Goal: Task Accomplishment & Management: Complete application form

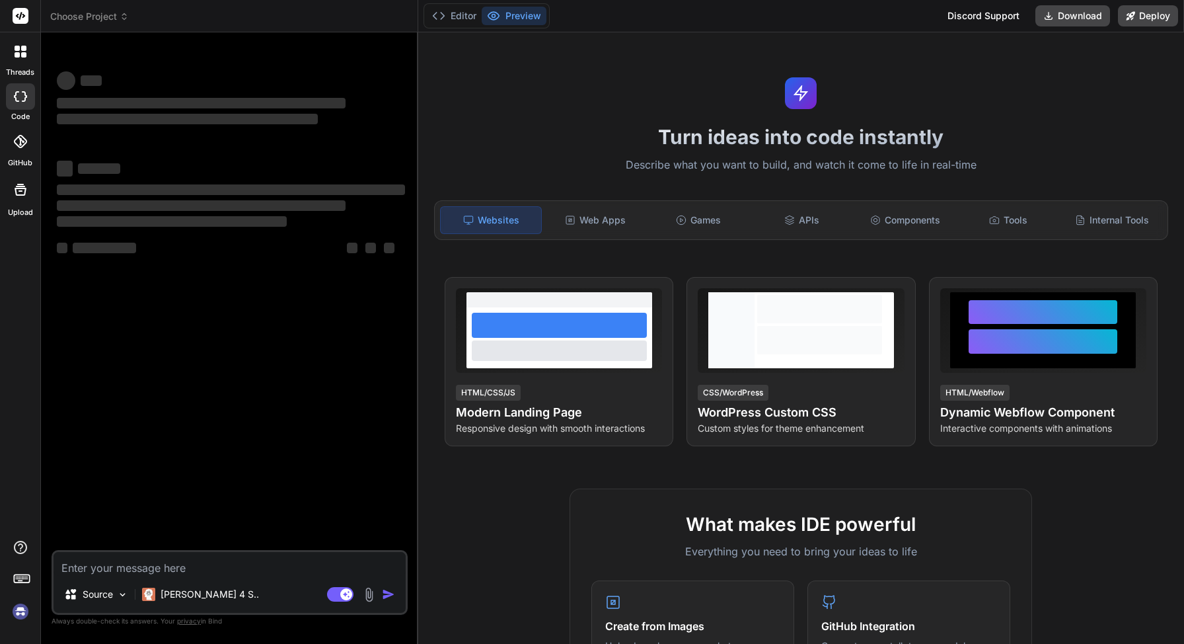
type textarea "x"
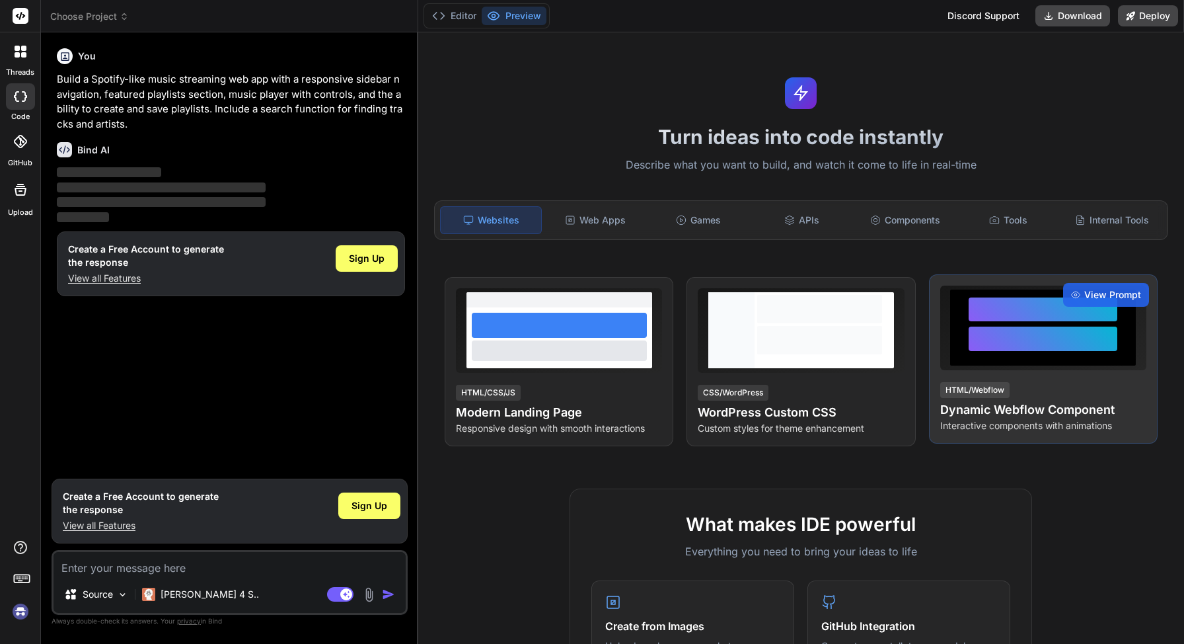
click at [996, 339] on div at bounding box center [1043, 338] width 149 height 24
click at [1012, 336] on div at bounding box center [1043, 338] width 149 height 24
click at [1101, 297] on span "View Prompt" at bounding box center [1112, 294] width 57 height 13
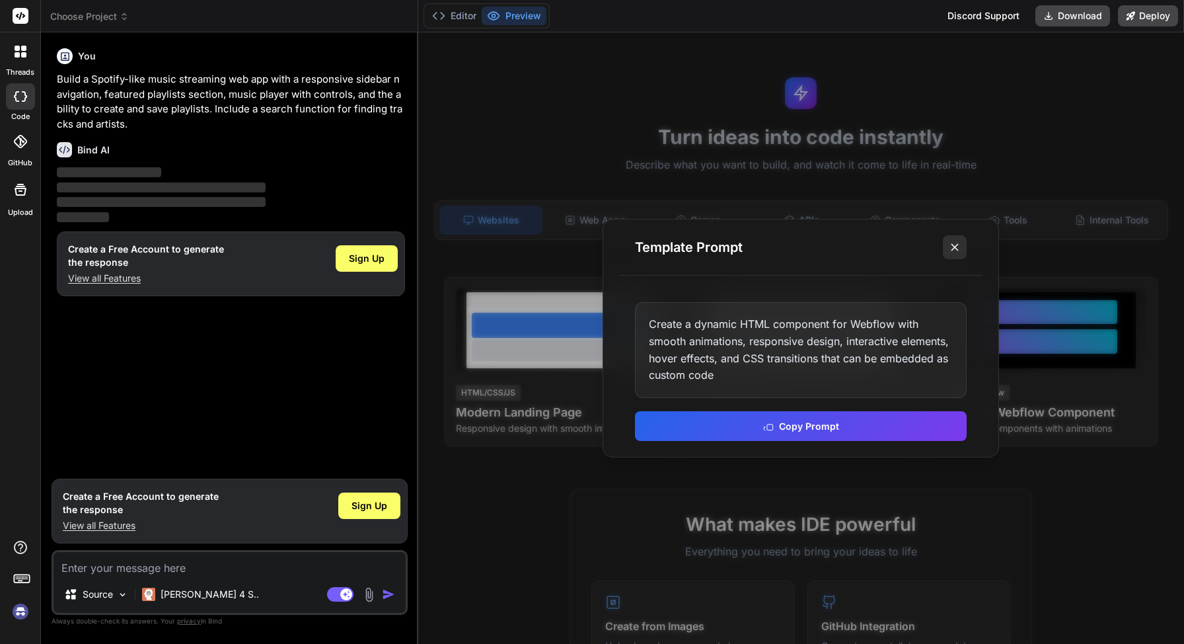
click at [957, 242] on icon at bounding box center [954, 247] width 13 height 13
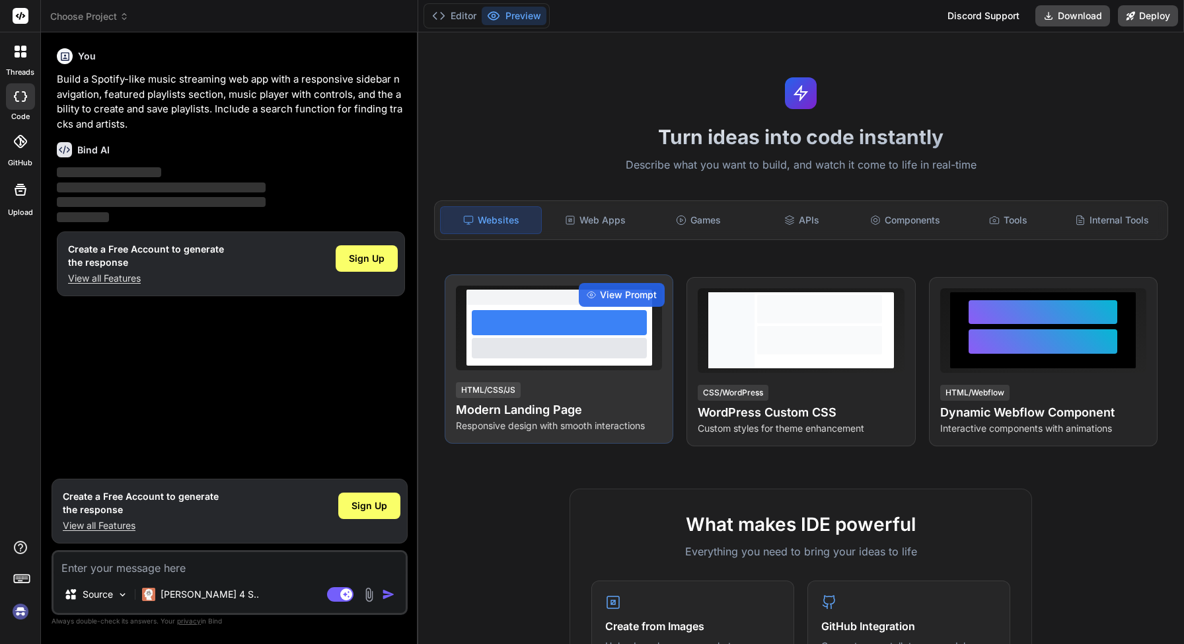
click at [542, 402] on h4 "Modern Landing Page" at bounding box center [559, 409] width 206 height 19
click at [615, 293] on span "View Prompt" at bounding box center [628, 294] width 57 height 13
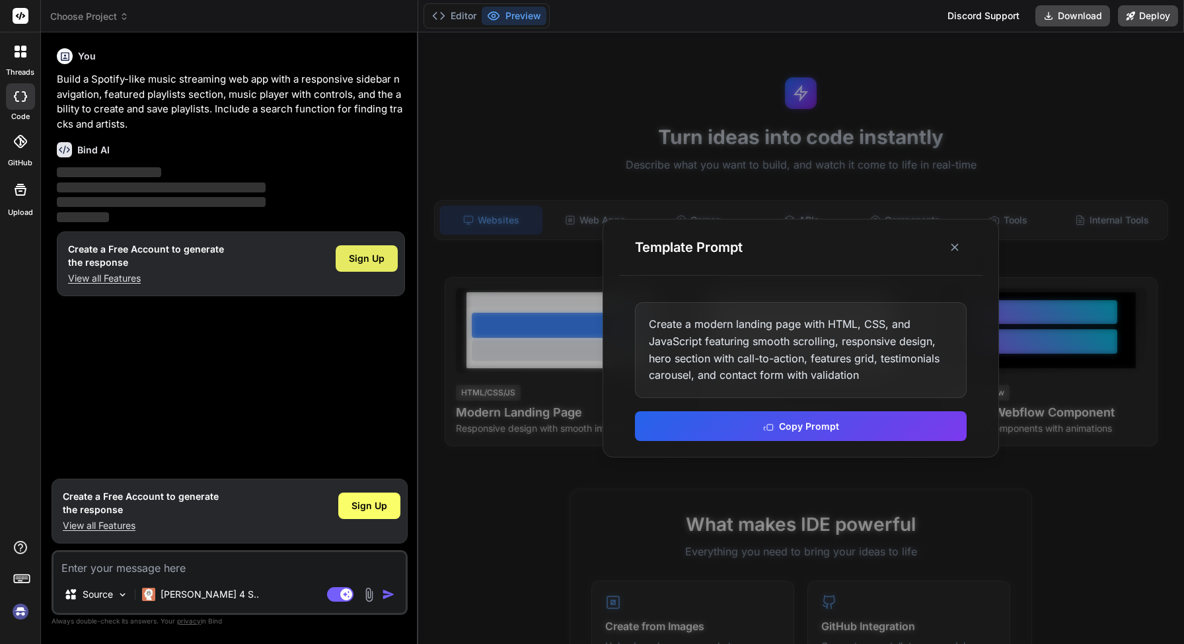
click at [361, 255] on span "Sign Up" at bounding box center [367, 258] width 36 height 13
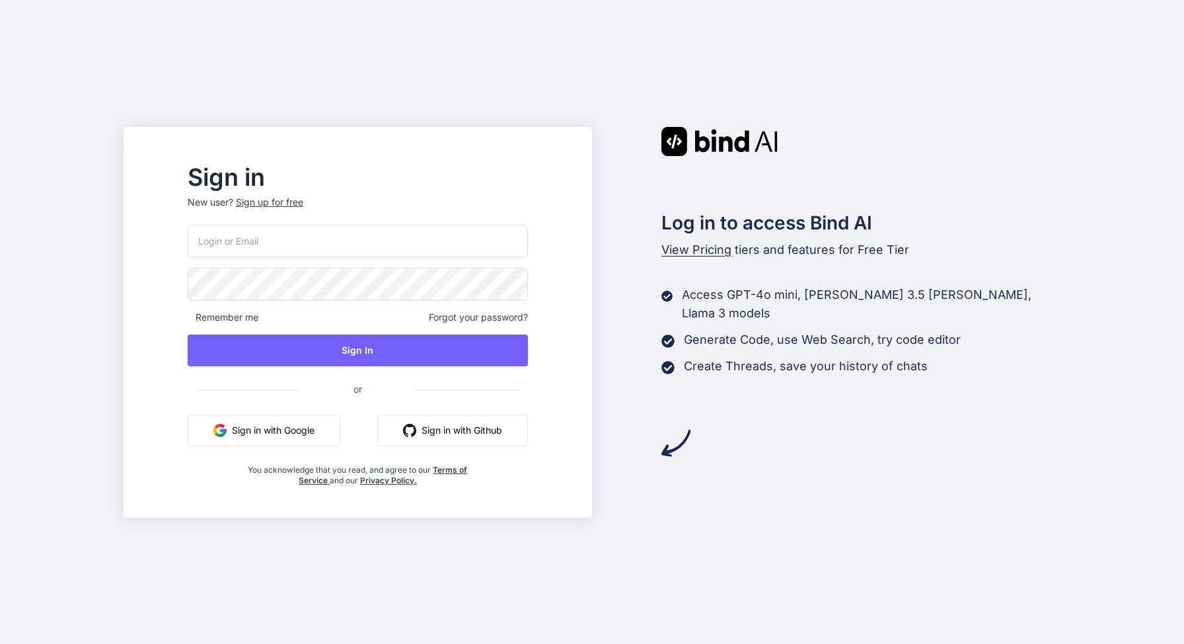
click at [305, 250] on input "email" at bounding box center [358, 241] width 340 height 32
type input "[EMAIL_ADDRESS][DOMAIN_NAME]"
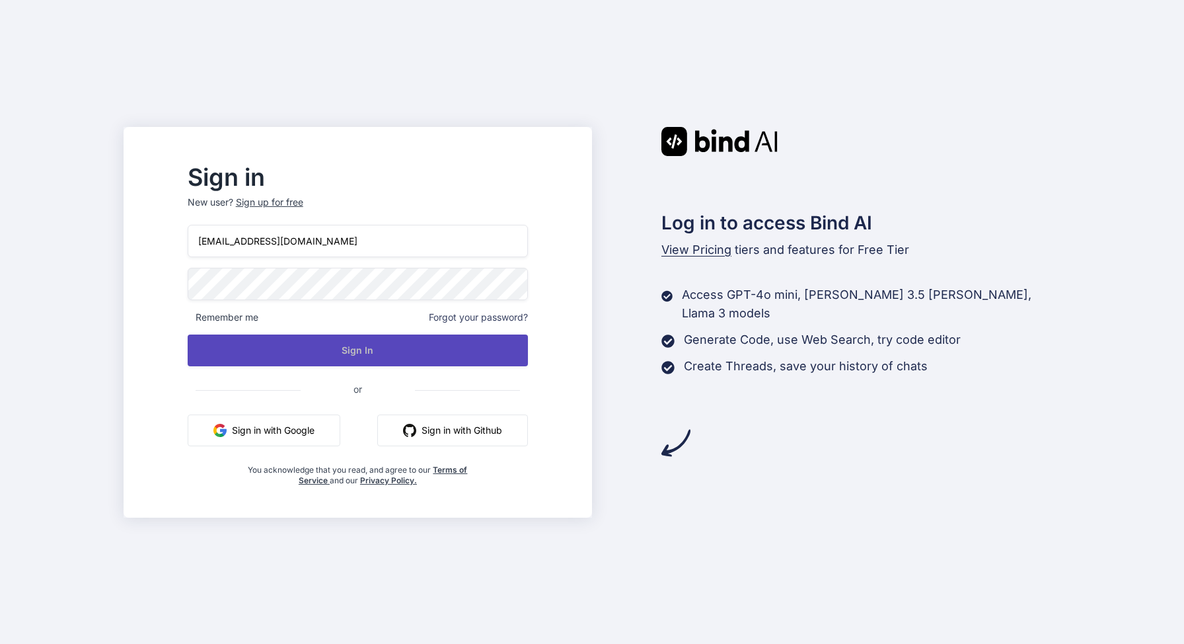
click at [293, 354] on button "Sign In" at bounding box center [358, 350] width 340 height 32
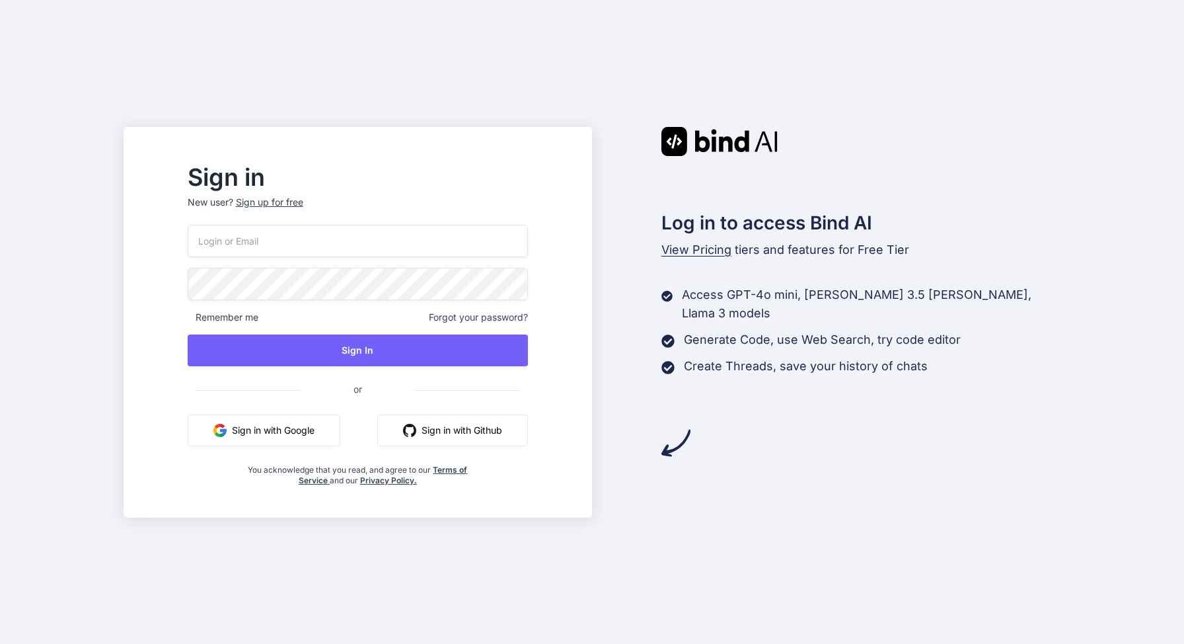
click at [278, 244] on input "email" at bounding box center [358, 241] width 340 height 32
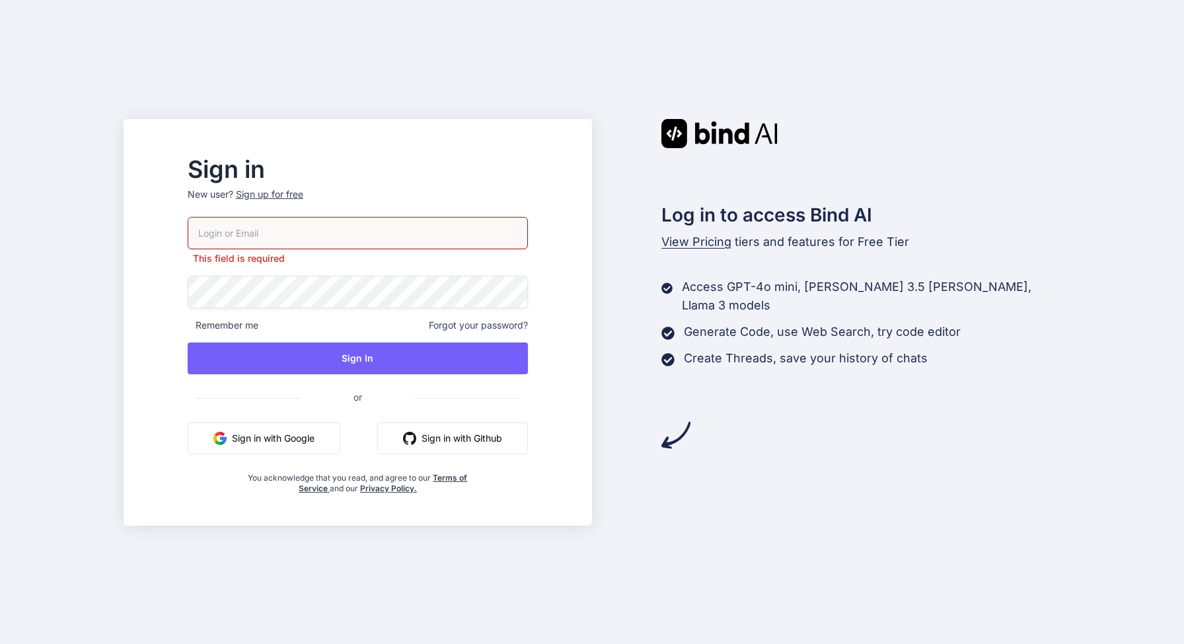
click at [294, 200] on p "New user? Sign up for free" at bounding box center [358, 202] width 340 height 29
click at [296, 190] on div "Sign up for free" at bounding box center [269, 194] width 67 height 13
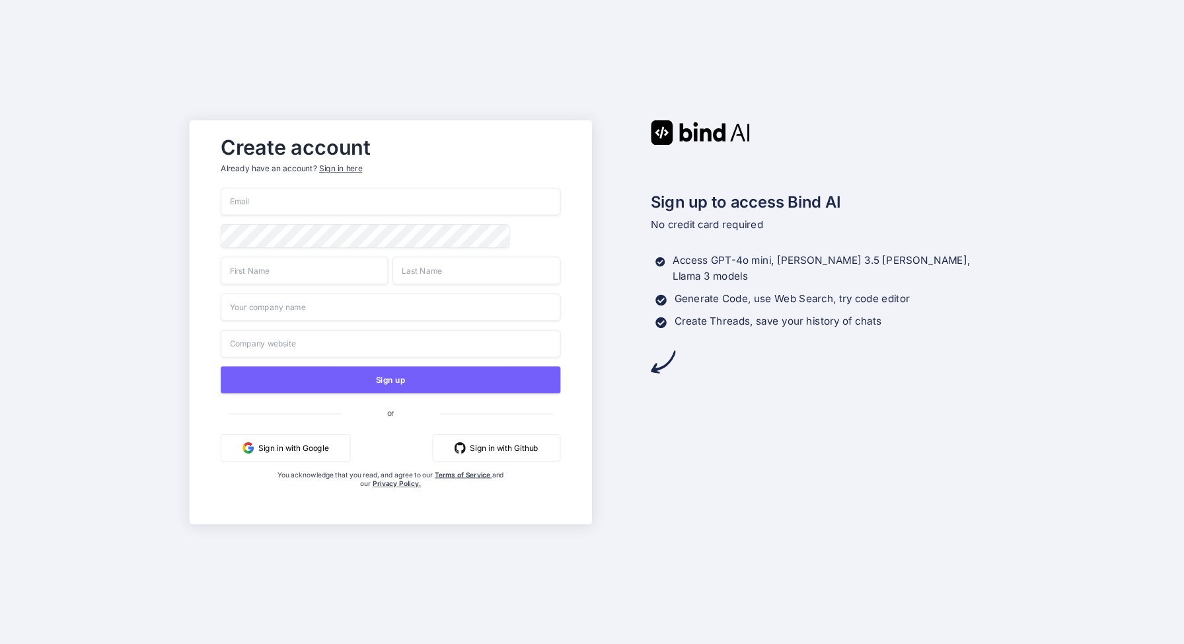
click at [270, 202] on input "email" at bounding box center [391, 202] width 340 height 28
type input "[EMAIL_ADDRESS][DOMAIN_NAME]"
click at [281, 273] on input "text" at bounding box center [305, 270] width 168 height 28
type input "[PERSON_NAME]"
click at [440, 276] on input "text" at bounding box center [477, 270] width 168 height 28
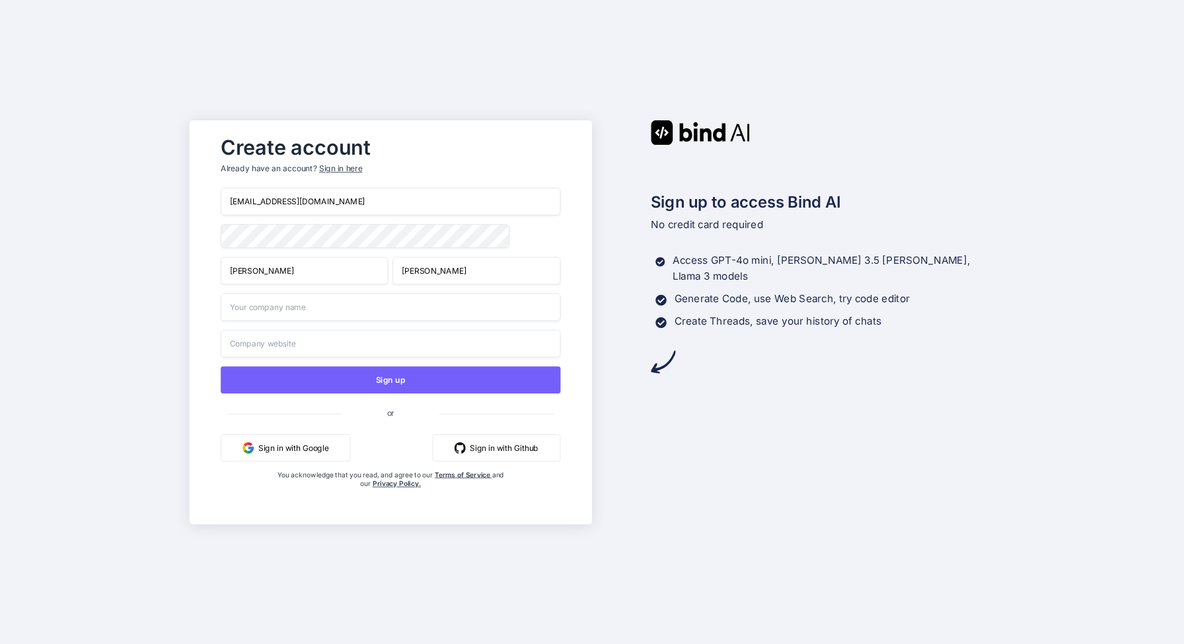
type input "[PERSON_NAME]"
click at [315, 310] on input "text" at bounding box center [391, 307] width 340 height 28
type input "Avatarius"
click at [297, 351] on input "text" at bounding box center [391, 343] width 340 height 28
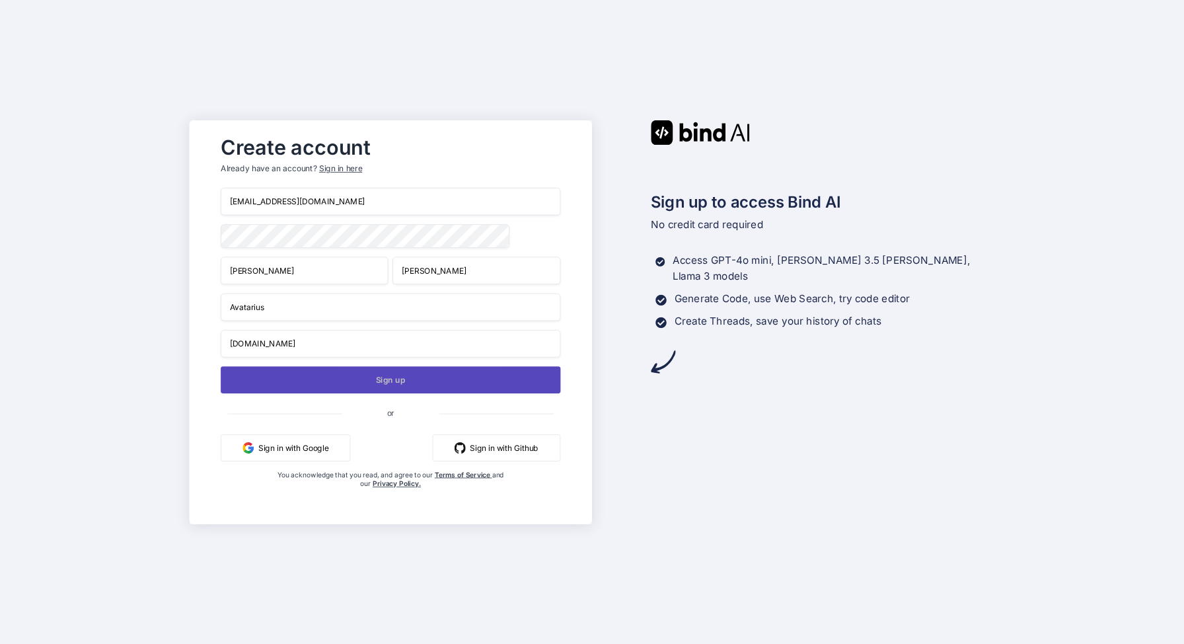
type input "[DOMAIN_NAME]"
click at [358, 384] on button "Sign up" at bounding box center [391, 379] width 340 height 27
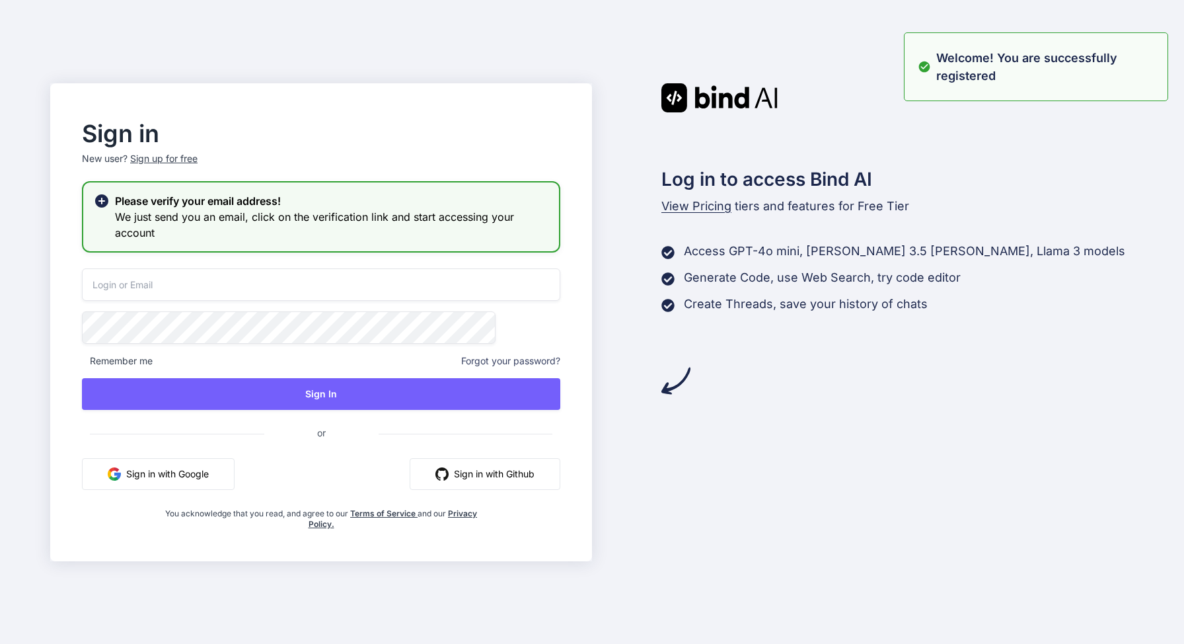
type input "[EMAIL_ADDRESS][DOMAIN_NAME]"
